Goal: Find specific page/section: Find specific page/section

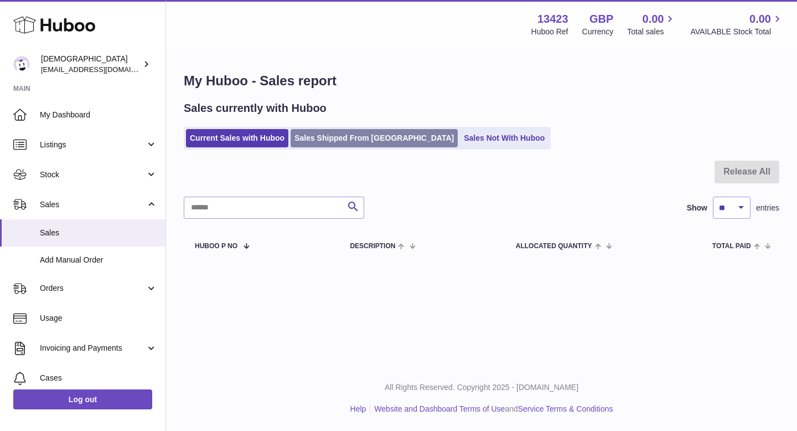
click at [313, 139] on link "Sales Shipped From Huboo" at bounding box center [374, 138] width 167 height 18
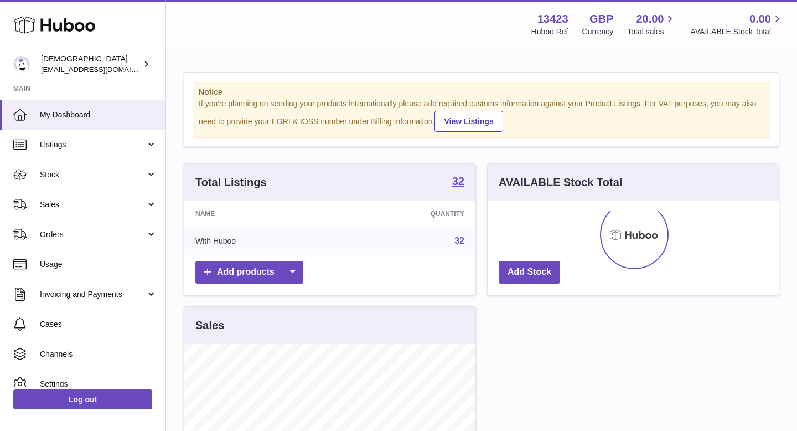
scroll to position [173, 291]
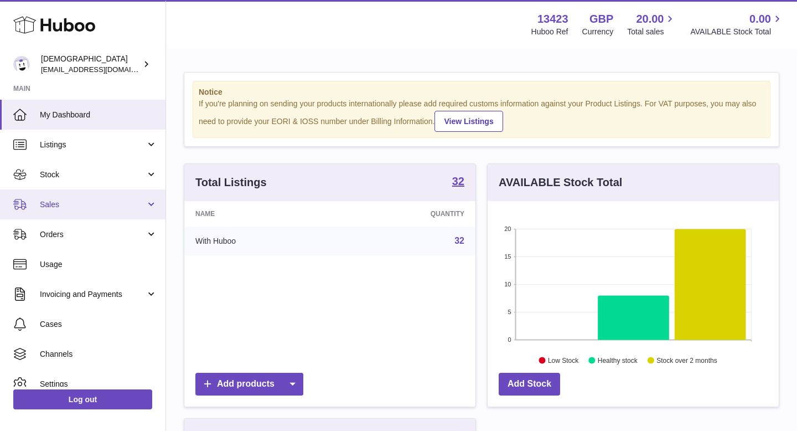
click at [79, 196] on link "Sales" at bounding box center [82, 204] width 165 height 30
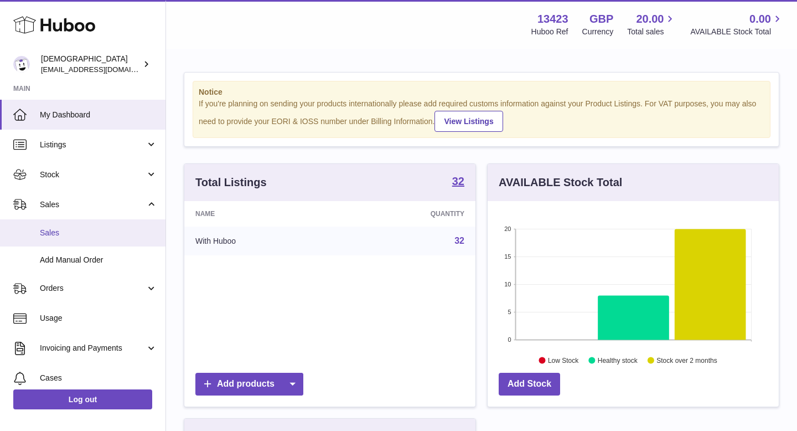
click at [74, 230] on span "Sales" at bounding box center [98, 232] width 117 height 11
